Goal: Task Accomplishment & Management: Use online tool/utility

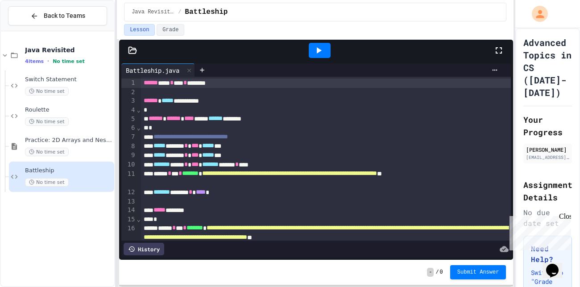
click at [137, 50] on div at bounding box center [132, 50] width 27 height 9
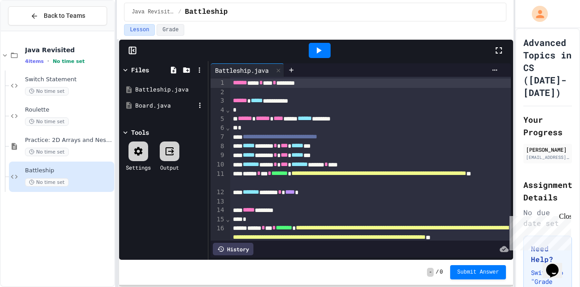
click at [174, 107] on div "Board.java" at bounding box center [165, 105] width 60 height 9
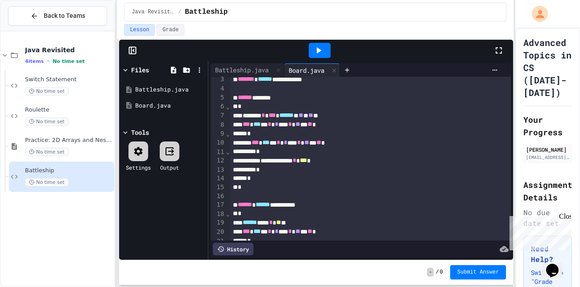
scroll to position [24, 0]
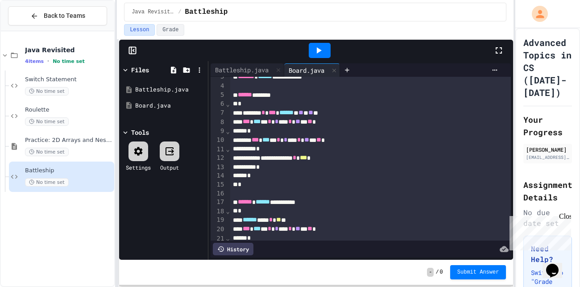
click at [275, 88] on div at bounding box center [370, 86] width 281 height 9
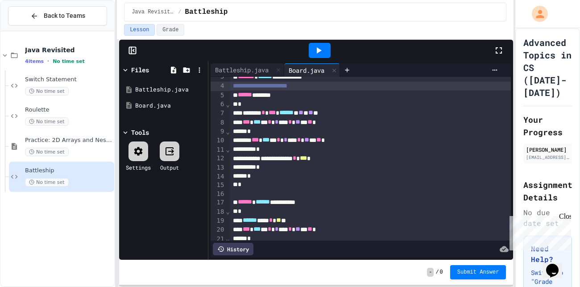
click at [309, 149] on div "*" at bounding box center [370, 149] width 281 height 9
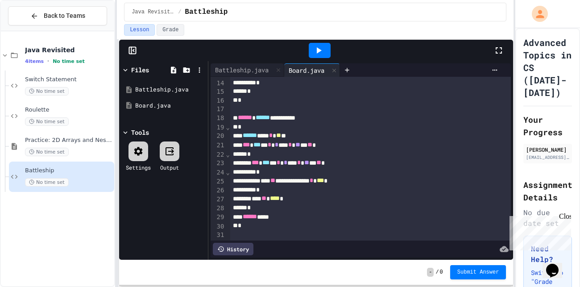
scroll to position [119, 0]
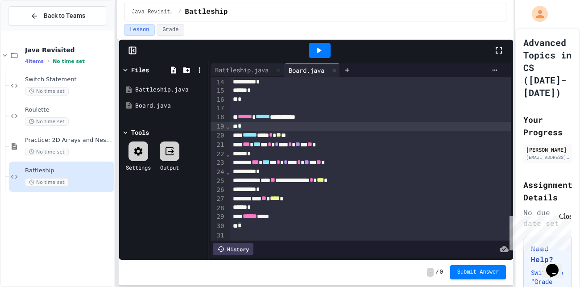
click at [279, 125] on div "*" at bounding box center [370, 126] width 281 height 9
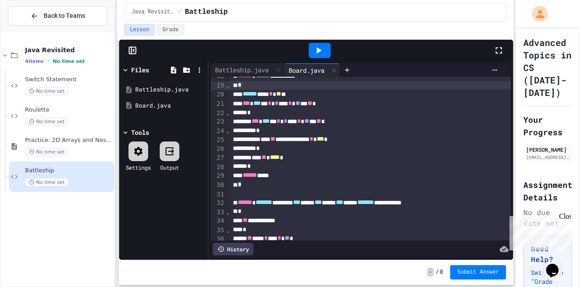
scroll to position [162, 0]
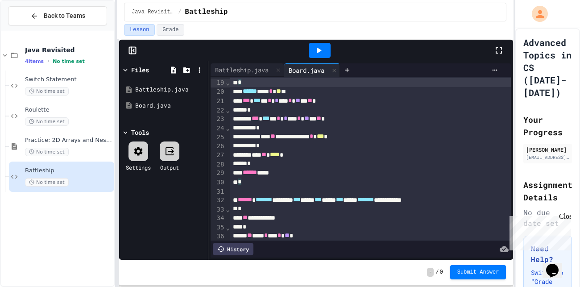
click at [297, 128] on div "*" at bounding box center [370, 128] width 281 height 9
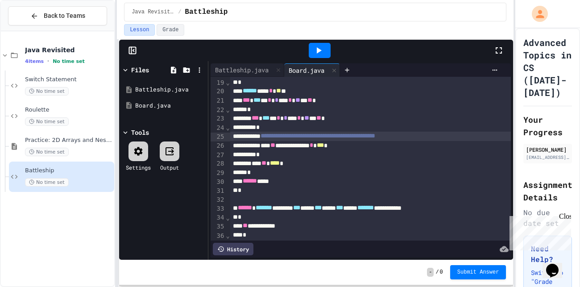
click at [317, 151] on div "*" at bounding box center [370, 154] width 281 height 9
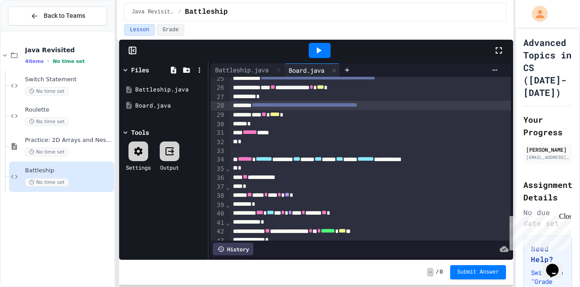
scroll to position [229, 0]
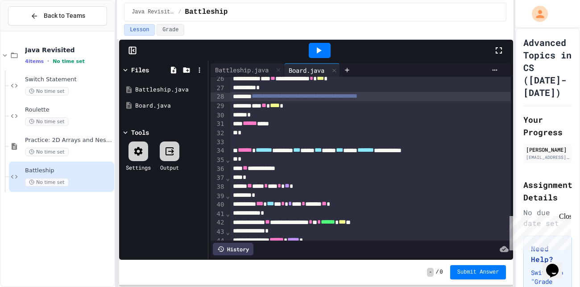
click at [294, 159] on div "*" at bounding box center [370, 159] width 281 height 9
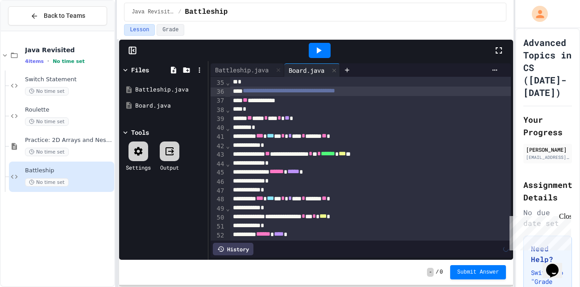
scroll to position [307, 0]
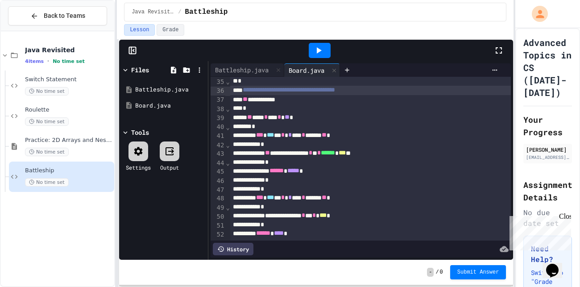
click at [301, 109] on div "*" at bounding box center [370, 108] width 281 height 9
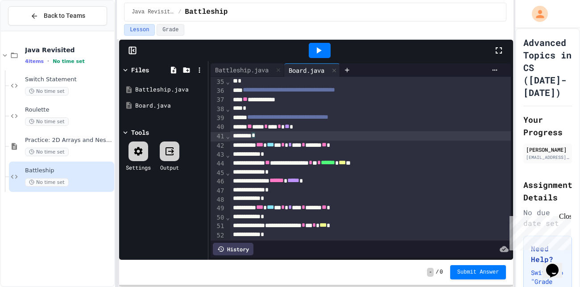
click at [293, 135] on div "*" at bounding box center [370, 135] width 281 height 9
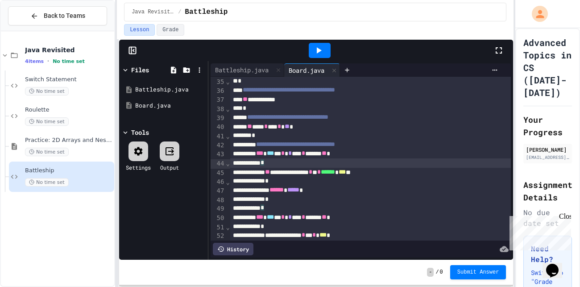
click at [296, 162] on div "*" at bounding box center [370, 162] width 281 height 9
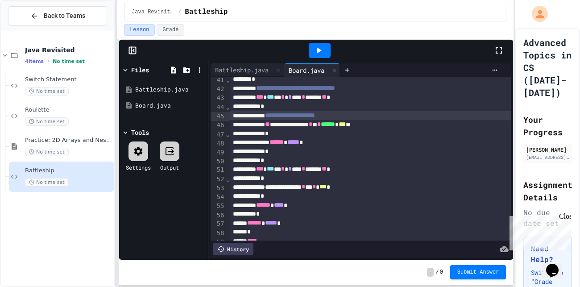
scroll to position [366, 0]
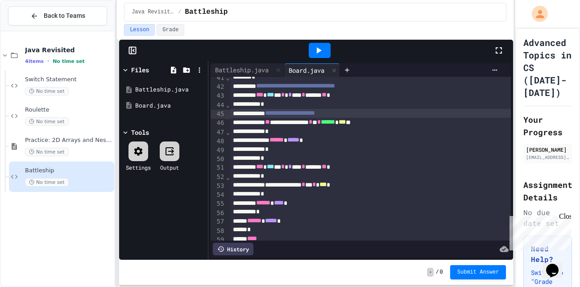
click at [288, 85] on span "**********" at bounding box center [295, 86] width 79 height 6
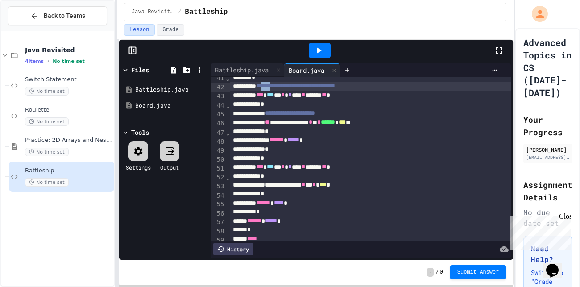
scroll to position [366, 0]
click at [299, 157] on div "*" at bounding box center [370, 157] width 281 height 9
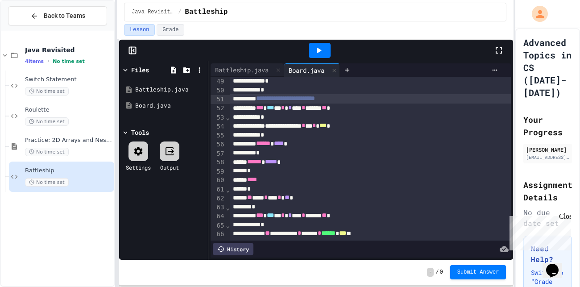
scroll to position [435, 0]
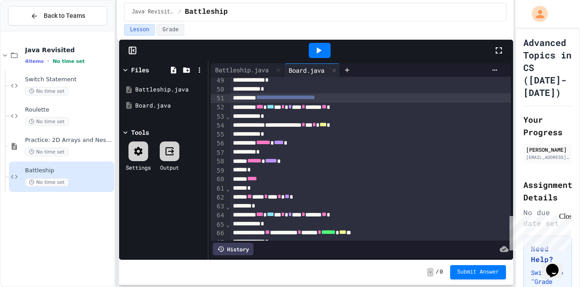
click at [298, 136] on div "*" at bounding box center [370, 134] width 281 height 9
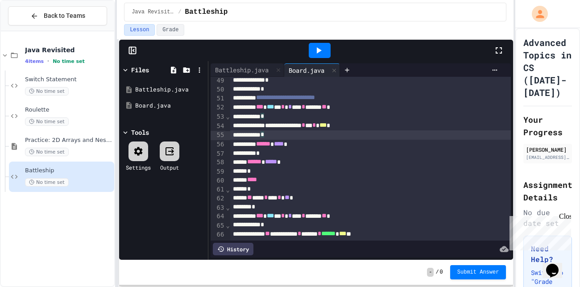
click at [284, 155] on div "*" at bounding box center [370, 153] width 281 height 9
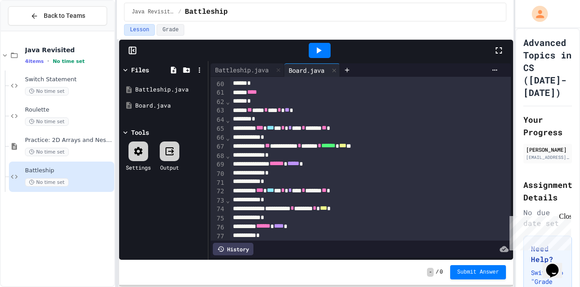
scroll to position [530, 0]
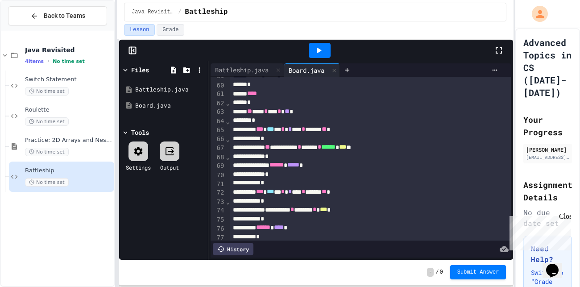
click at [272, 87] on div "*" at bounding box center [370, 84] width 281 height 9
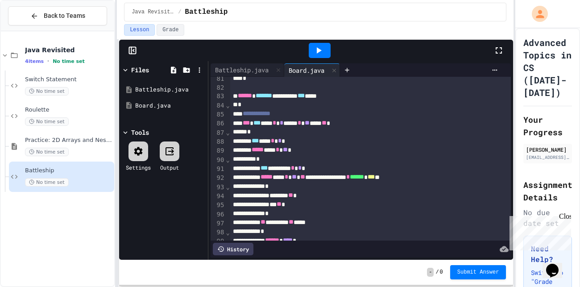
scroll to position [729, 0]
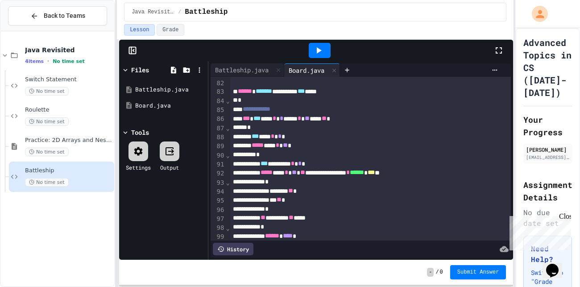
click at [277, 128] on div "*" at bounding box center [370, 127] width 281 height 9
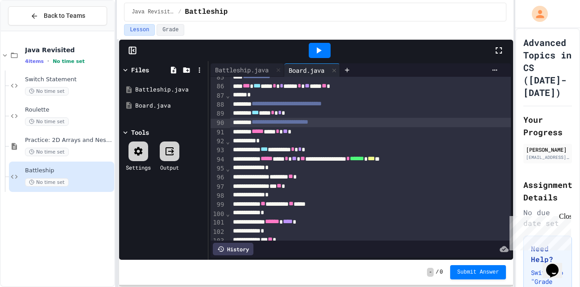
scroll to position [764, 0]
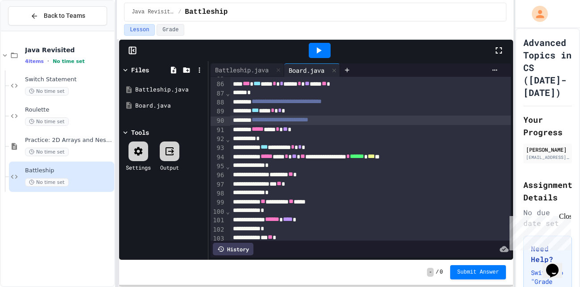
click at [302, 138] on div "*" at bounding box center [370, 138] width 281 height 9
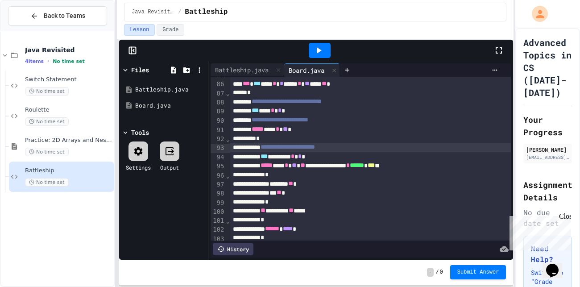
click at [365, 156] on div "*** ******** * * *" at bounding box center [370, 156] width 281 height 9
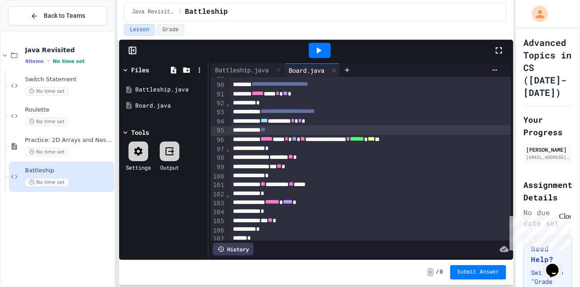
scroll to position [800, 0]
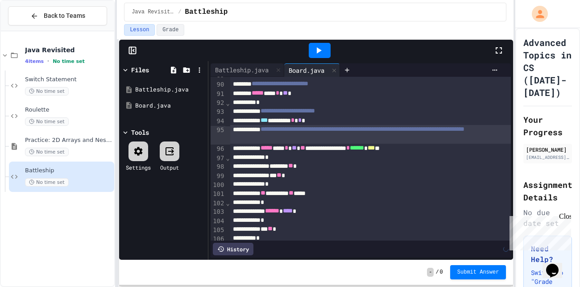
click at [340, 158] on div "*" at bounding box center [370, 157] width 281 height 9
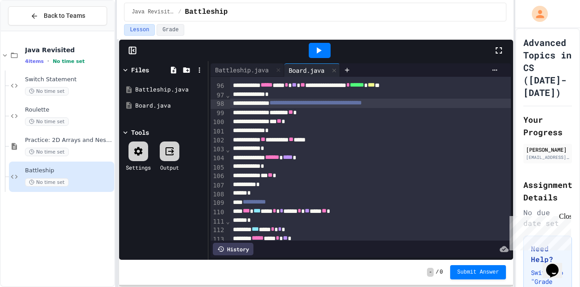
scroll to position [864, 0]
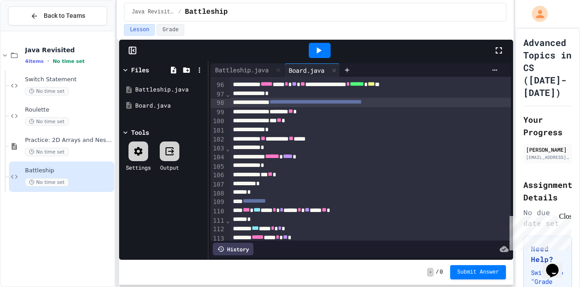
click at [327, 129] on div "*" at bounding box center [370, 129] width 281 height 9
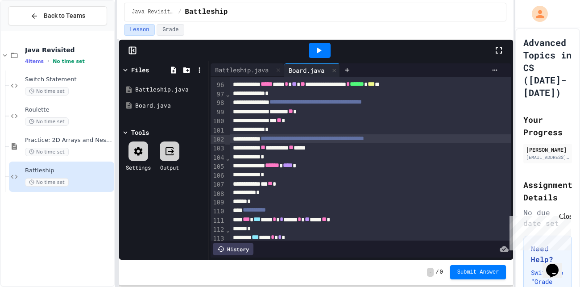
click at [309, 175] on div "*" at bounding box center [370, 174] width 281 height 9
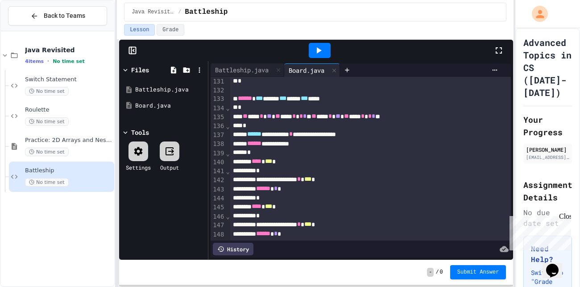
scroll to position [1184, 0]
click at [267, 108] on div "*" at bounding box center [370, 107] width 281 height 9
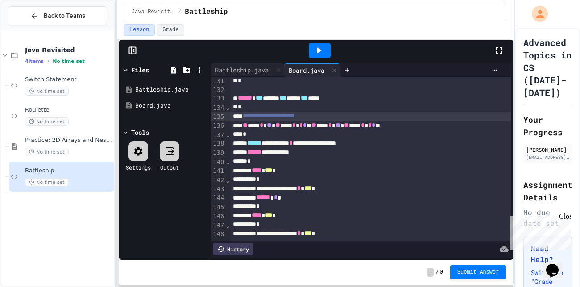
click at [305, 131] on div "*" at bounding box center [370, 134] width 281 height 9
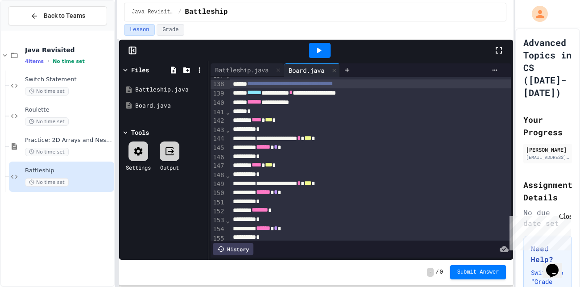
scroll to position [1245, 0]
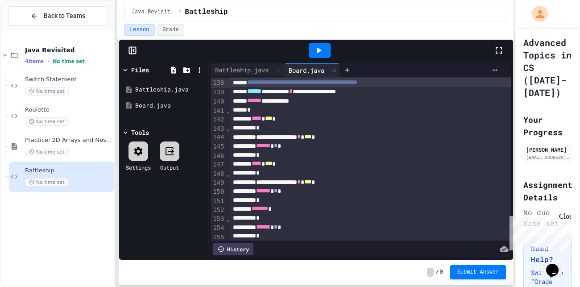
click at [405, 94] on div "**********" at bounding box center [370, 91] width 281 height 9
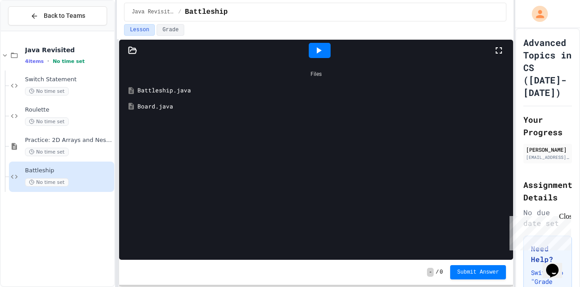
click at [162, 105] on div "Board.java" at bounding box center [322, 106] width 370 height 9
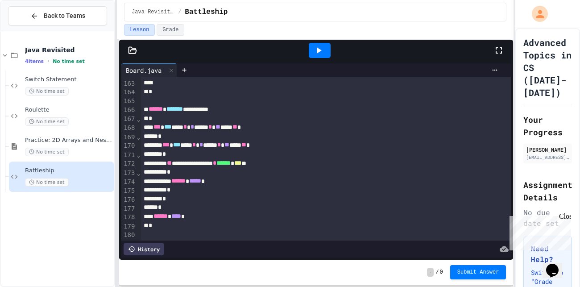
scroll to position [1471, 0]
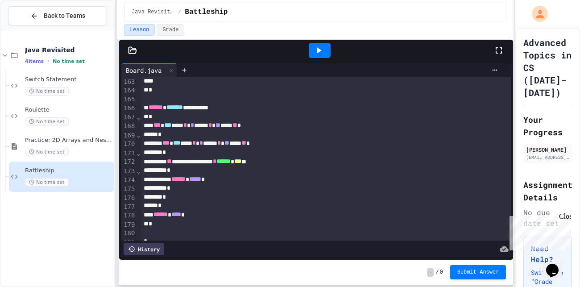
click at [195, 116] on div "*" at bounding box center [326, 116] width 370 height 9
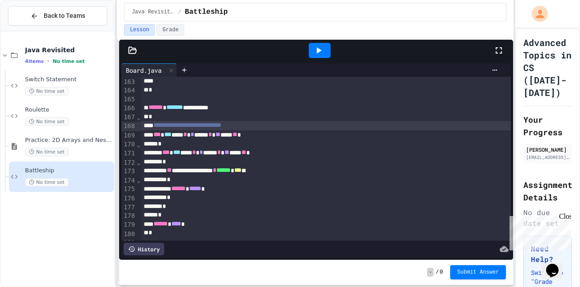
click at [190, 215] on div "*" at bounding box center [326, 215] width 370 height 9
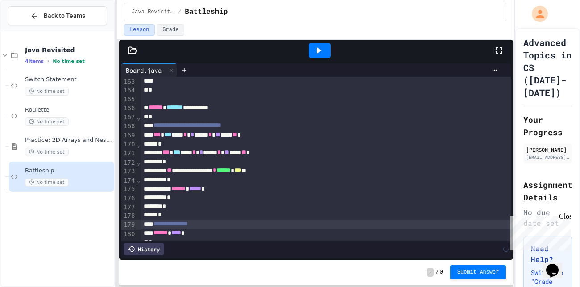
scroll to position [1506, 0]
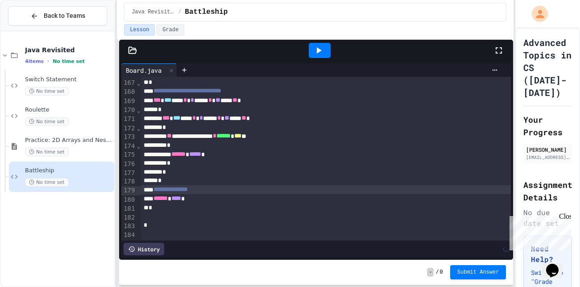
click at [129, 50] on icon at bounding box center [133, 50] width 8 height 6
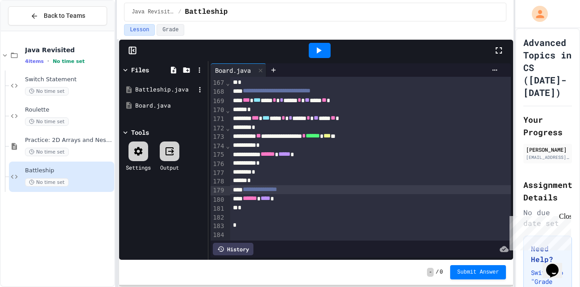
click at [166, 91] on div "Battleship.java" at bounding box center [165, 89] width 60 height 9
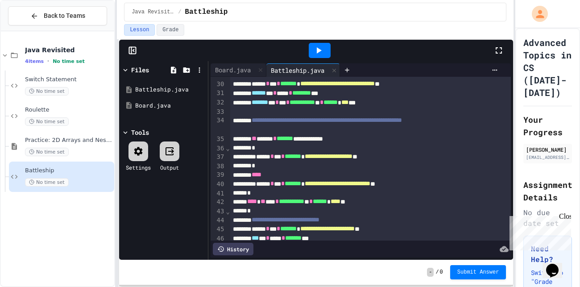
scroll to position [294, 0]
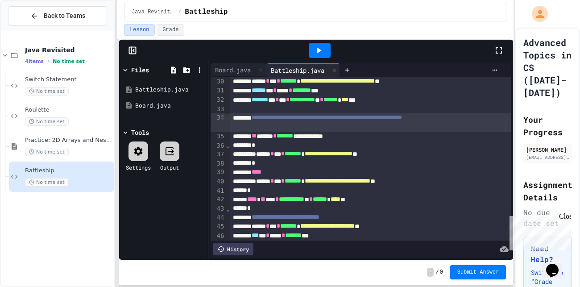
click at [286, 129] on div "**********" at bounding box center [370, 122] width 281 height 18
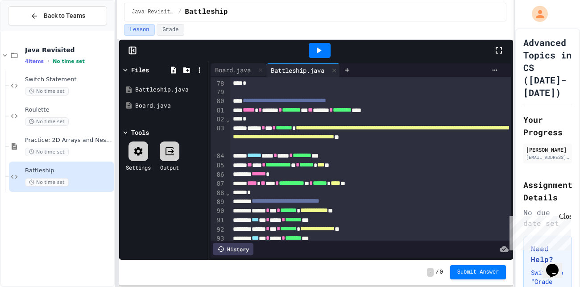
scroll to position [1250, 0]
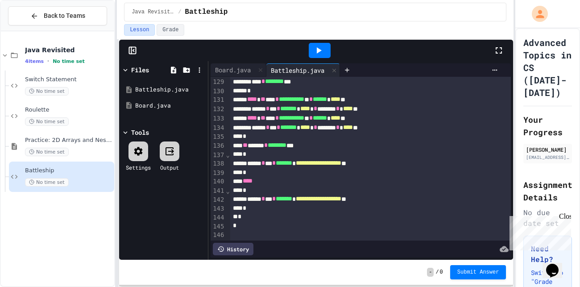
click at [278, 139] on div "*" at bounding box center [370, 136] width 281 height 9
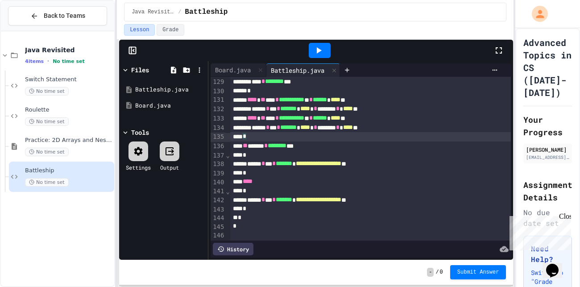
scroll to position [1251, 0]
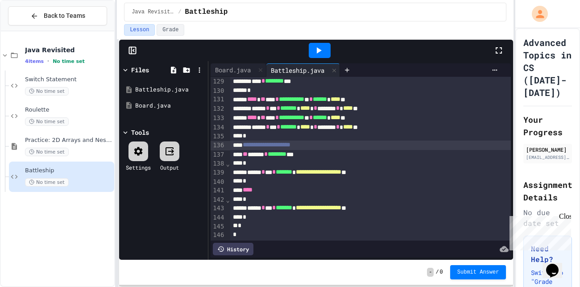
click at [278, 181] on div "*" at bounding box center [370, 181] width 281 height 9
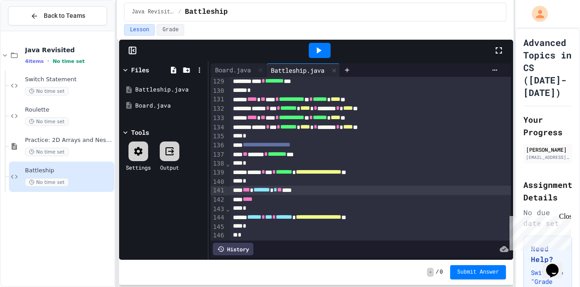
click at [248, 190] on span "***" at bounding box center [246, 189] width 7 height 6
click at [319, 51] on icon at bounding box center [319, 50] width 5 height 6
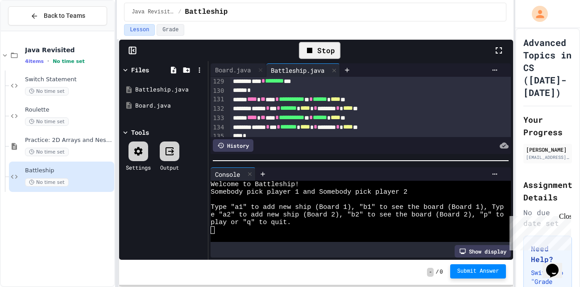
click at [490, 275] on button "Submit Answer" at bounding box center [478, 271] width 56 height 14
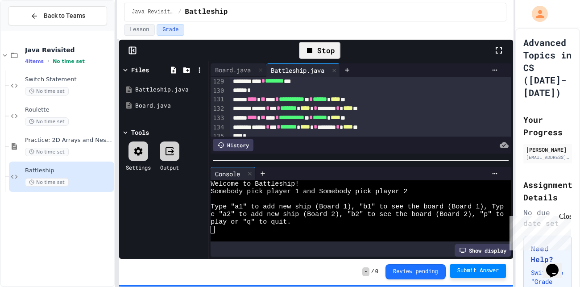
click at [331, 46] on div "Stop" at bounding box center [319, 50] width 41 height 17
click at [476, 268] on span "Submit Answer" at bounding box center [478, 270] width 42 height 7
